Goal: Complete application form

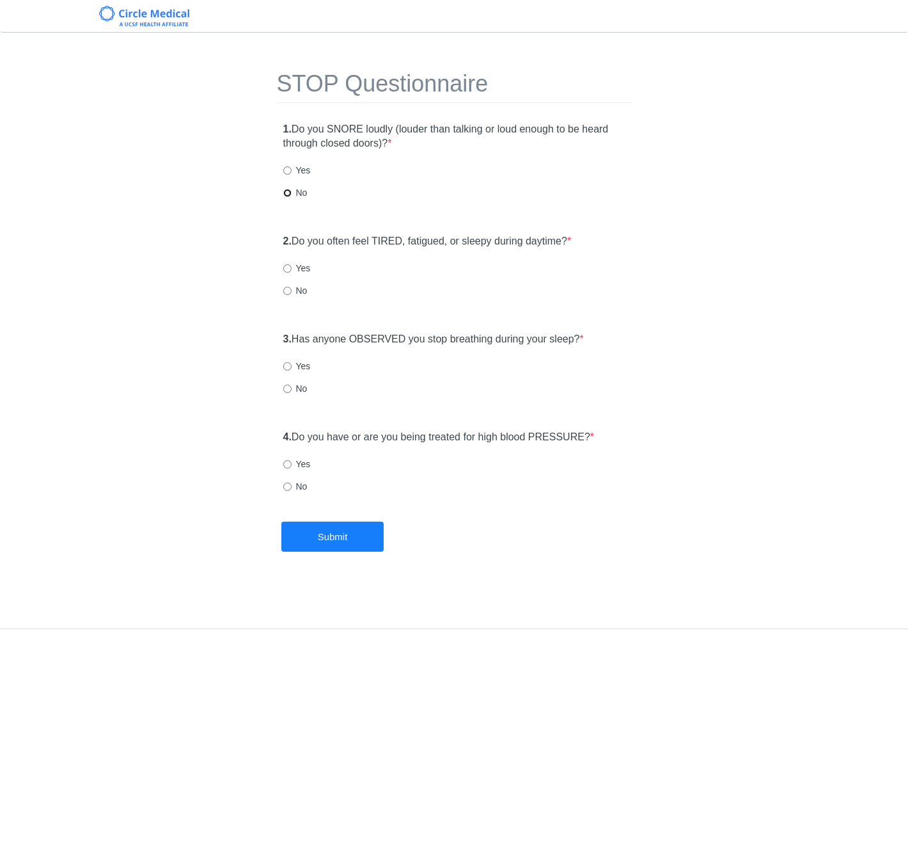
click at [287, 193] on input "No" at bounding box center [287, 193] width 8 height 8
radio input "true"
click at [294, 269] on label "Yes" at bounding box center [297, 268] width 28 height 13
click at [292, 269] on input "Yes" at bounding box center [287, 268] width 8 height 8
radio input "true"
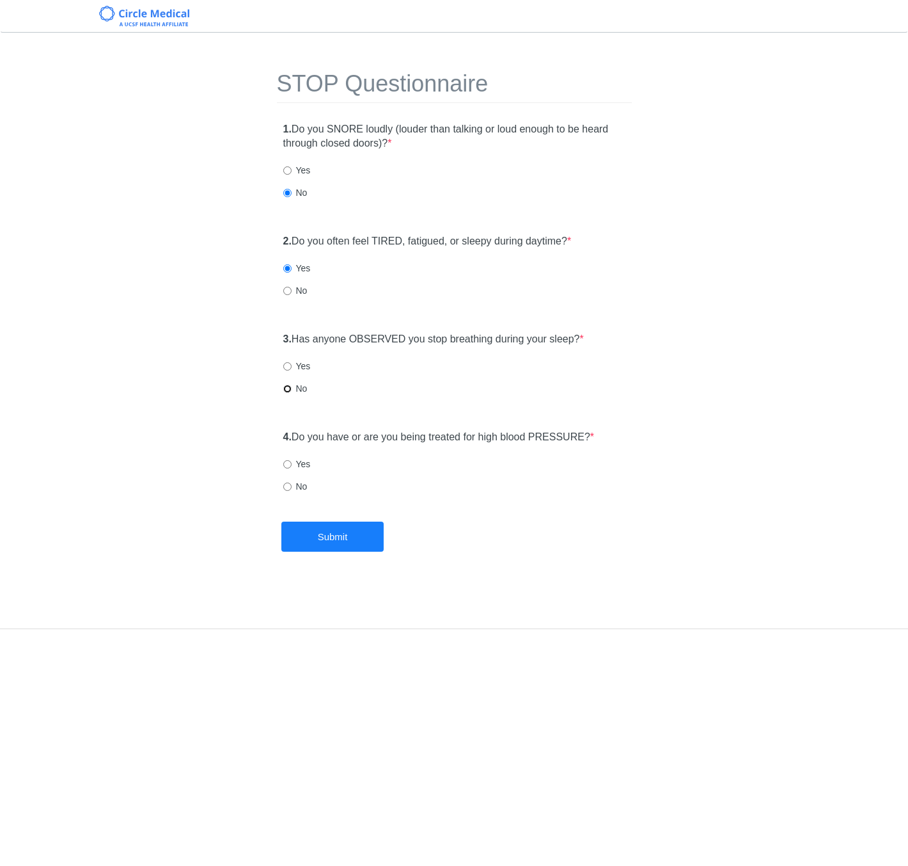
click at [287, 389] on input "No" at bounding box center [287, 388] width 8 height 8
radio input "true"
click at [287, 487] on input "No" at bounding box center [287, 486] width 8 height 8
radio input "true"
click at [329, 547] on button "Submit" at bounding box center [332, 536] width 102 height 30
